Goal: Transaction & Acquisition: Subscribe to service/newsletter

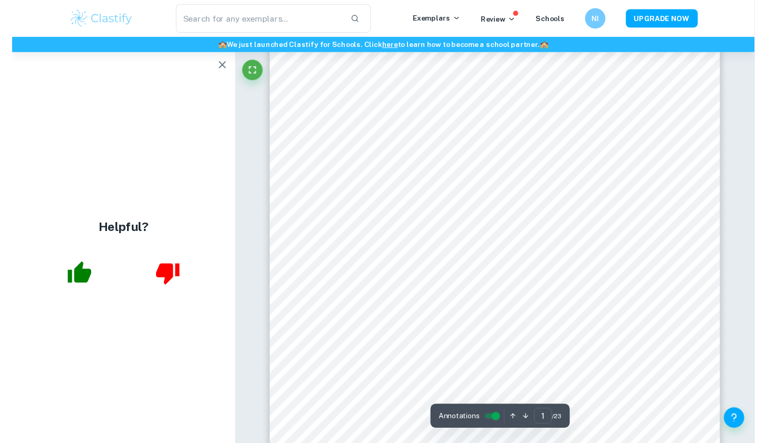
scroll to position [150, 0]
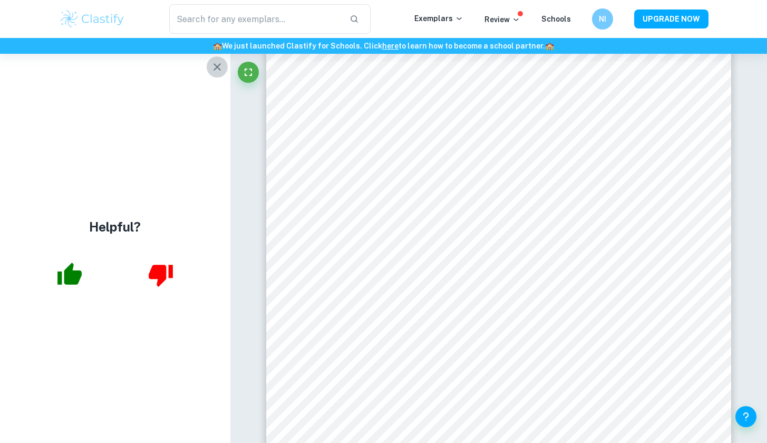
click at [219, 67] on icon "button" at bounding box center [217, 67] width 13 height 13
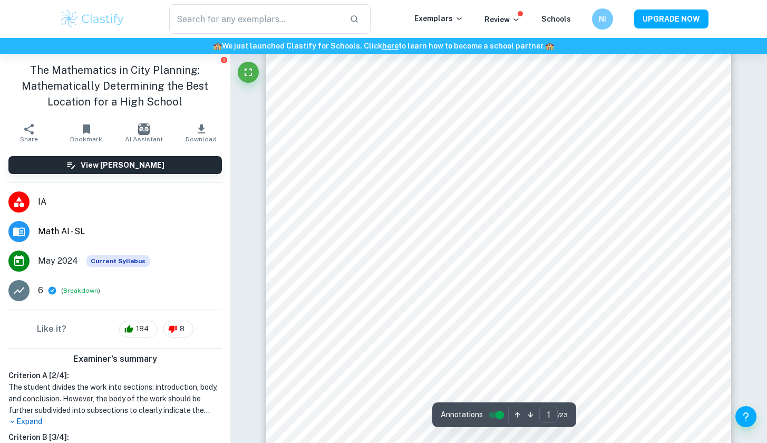
scroll to position [109, 0]
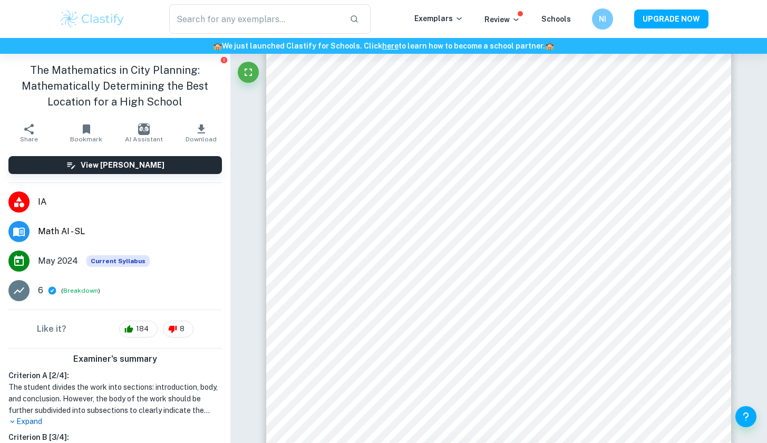
click at [195, 125] on icon "button" at bounding box center [201, 129] width 13 height 13
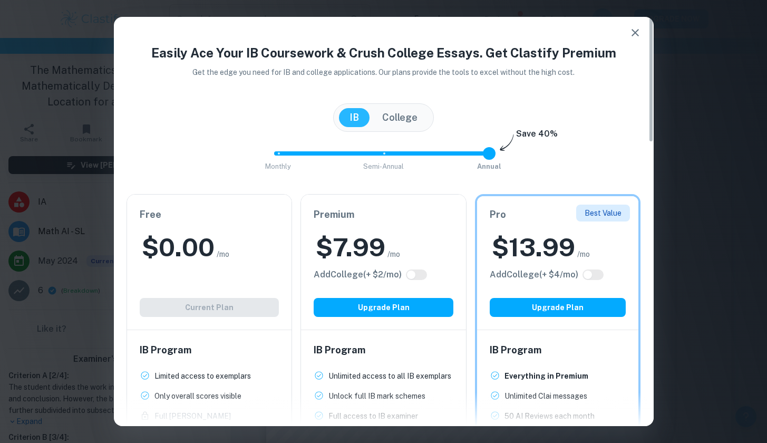
click at [418, 126] on button "College" at bounding box center [400, 117] width 56 height 19
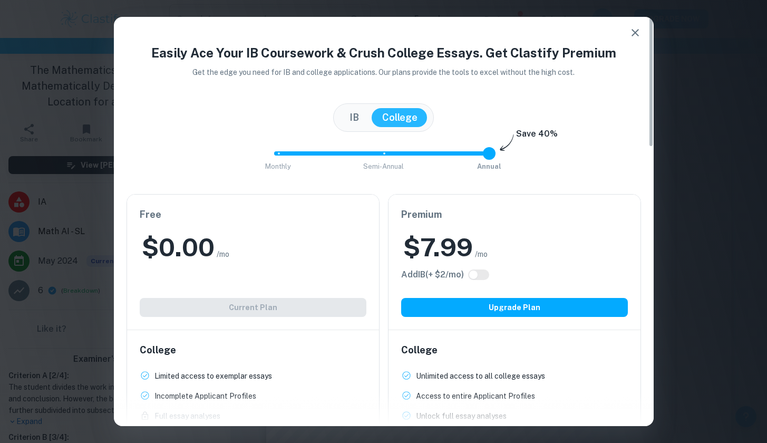
click at [354, 119] on button "IB" at bounding box center [354, 117] width 31 height 19
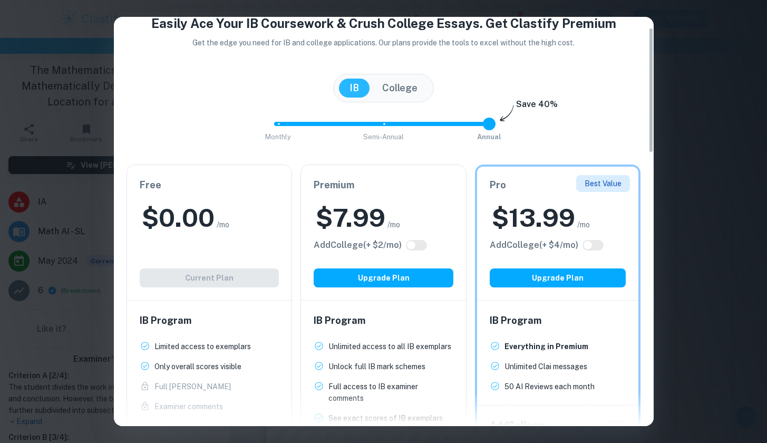
scroll to position [39, 0]
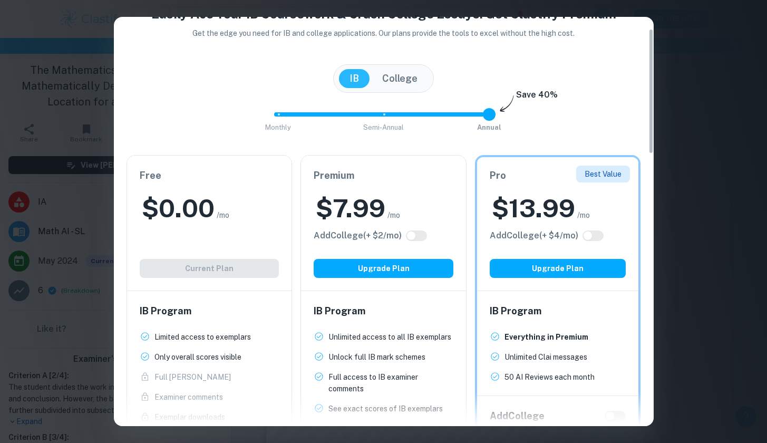
click at [235, 232] on div "Free $ 0.00 /mo Add College (+ $ 2 /mo) Current Plan" at bounding box center [209, 223] width 165 height 135
drag, startPoint x: 489, startPoint y: 114, endPoint x: 303, endPoint y: 132, distance: 187.0
click at [305, 133] on div "Monthly Semi-Annual Annual Save 40%" at bounding box center [384, 119] width 515 height 28
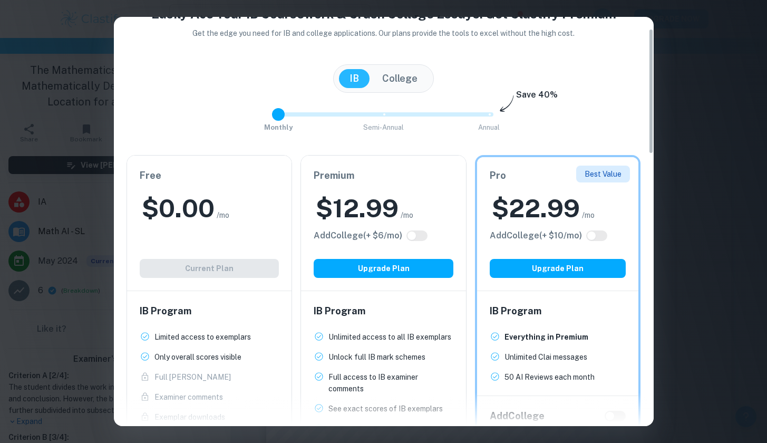
type input "2"
click at [489, 114] on span at bounding box center [490, 114] width 2 height 2
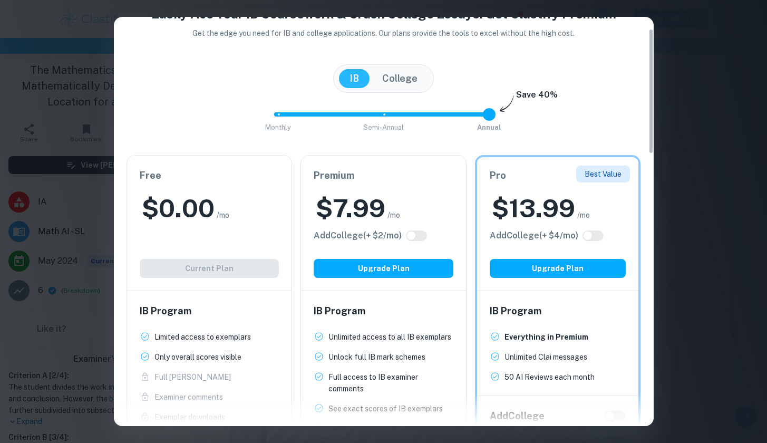
click at [403, 79] on button "College" at bounding box center [400, 78] width 56 height 19
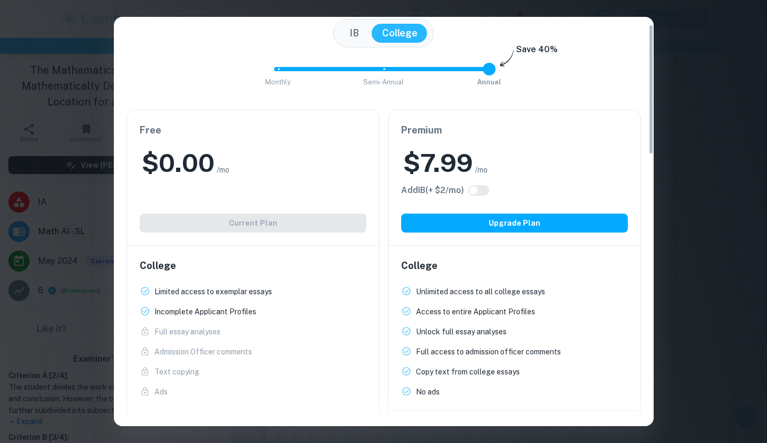
scroll to position [0, 0]
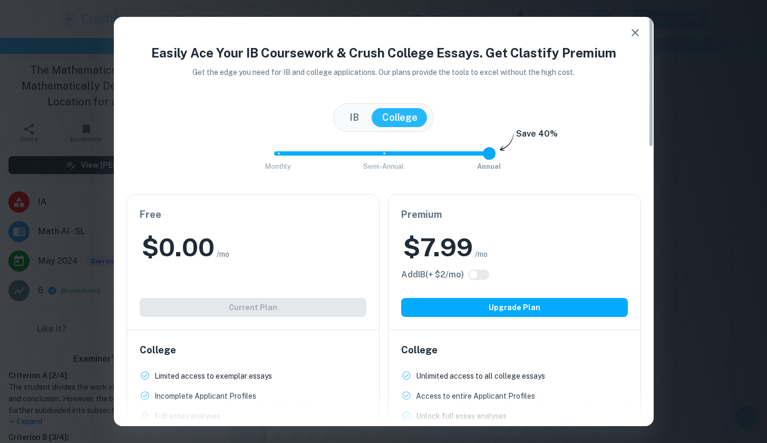
click at [351, 111] on button "IB" at bounding box center [354, 117] width 31 height 19
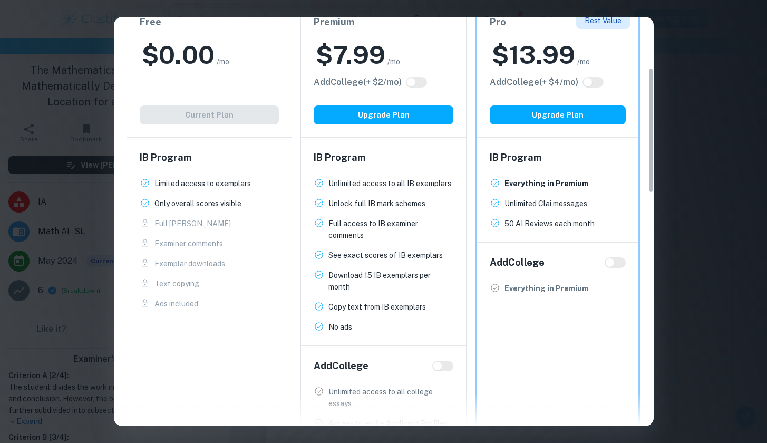
scroll to position [156, 0]
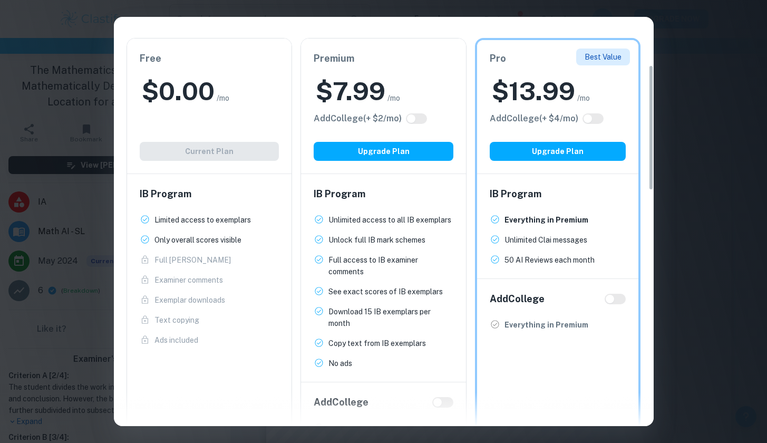
click at [693, 80] on div "Easily Ace Your IB Coursework & Crush College Essays. Get Clastify Premium Get …" at bounding box center [383, 221] width 767 height 443
